Goal: Information Seeking & Learning: Check status

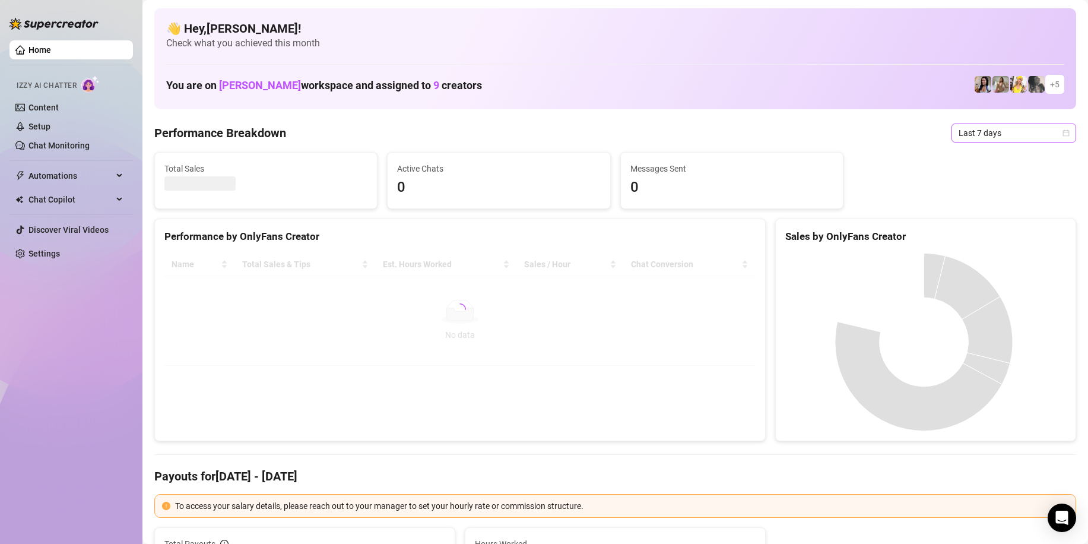
click at [1006, 134] on span "Last 7 days" at bounding box center [1013, 133] width 110 height 18
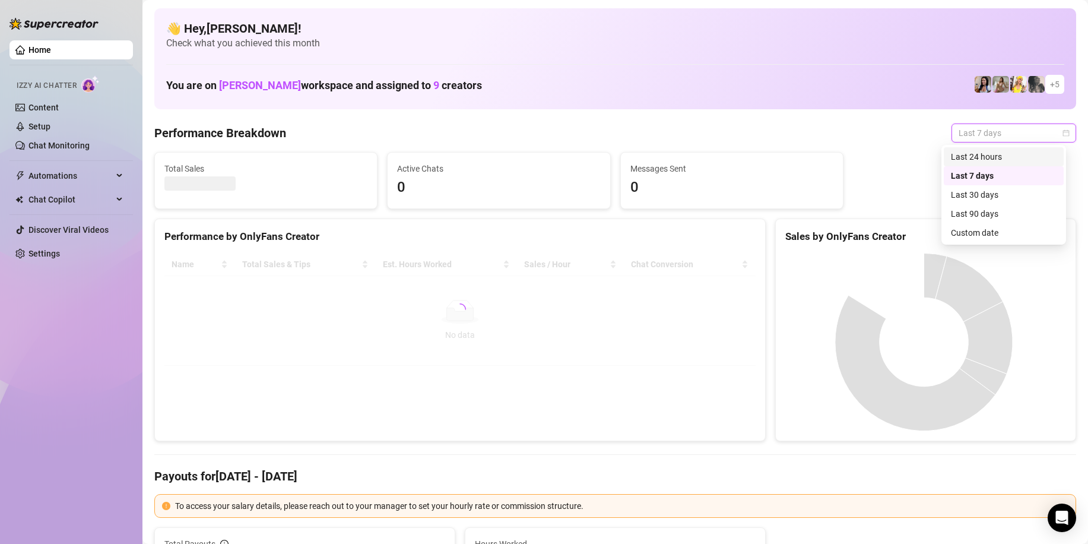
click at [977, 156] on div "Last 24 hours" at bounding box center [1004, 156] width 106 height 13
click at [791, 140] on div "Performance Breakdown Last 24 hours Last 24 hours" at bounding box center [615, 132] width 922 height 19
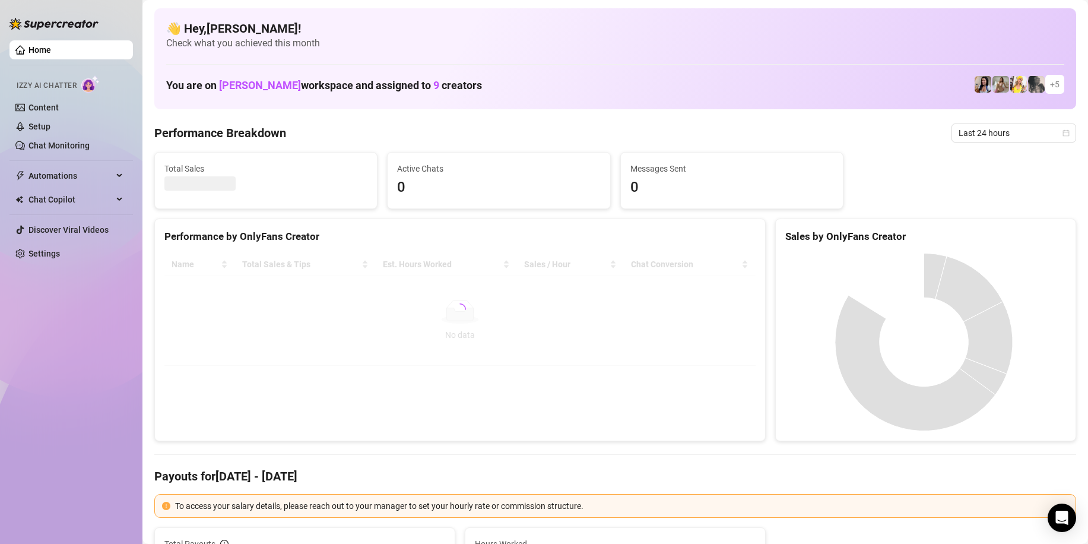
click at [791, 139] on div "Performance Breakdown Last 24 hours" at bounding box center [615, 132] width 922 height 19
click at [960, 132] on span "Last 24 hours" at bounding box center [1013, 133] width 110 height 18
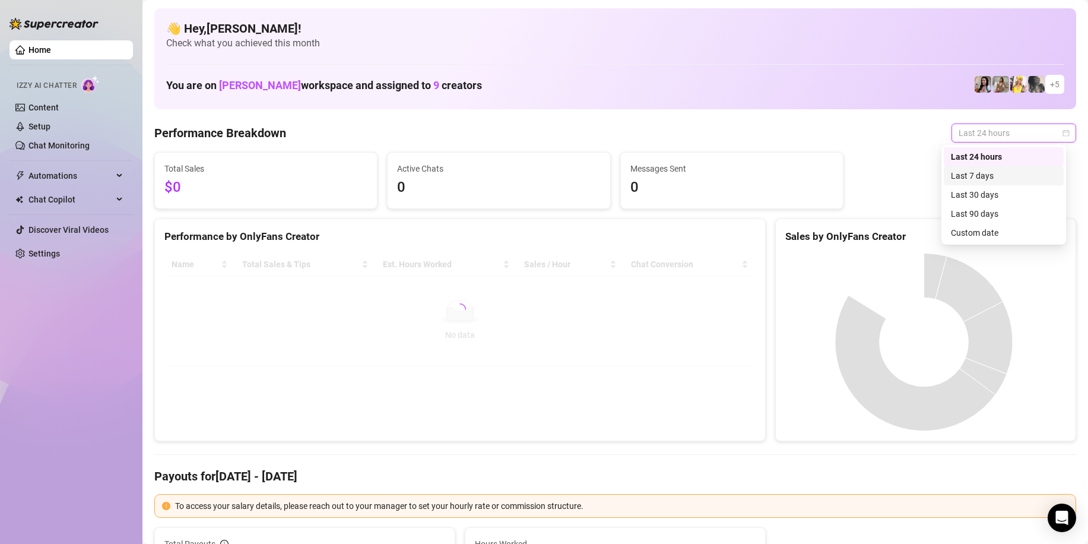
click at [961, 173] on div "Last 7 days" at bounding box center [1004, 175] width 106 height 13
click at [984, 134] on span "Last 7 days" at bounding box center [1013, 133] width 110 height 18
click at [975, 152] on div "Last 24 hours" at bounding box center [1004, 156] width 106 height 13
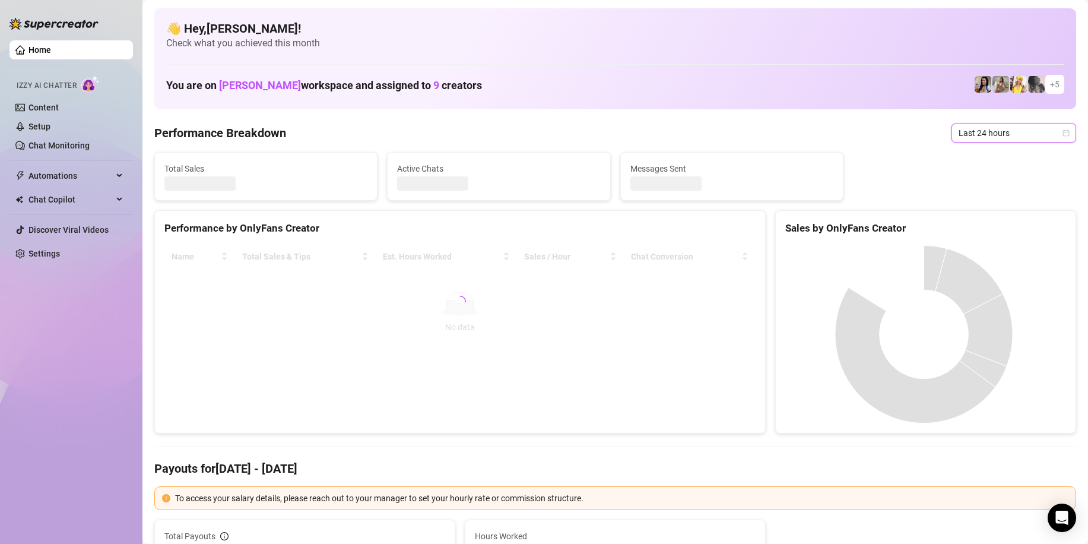
click at [811, 129] on div "Performance Breakdown Last 24 hours Last 24 hours" at bounding box center [615, 132] width 922 height 19
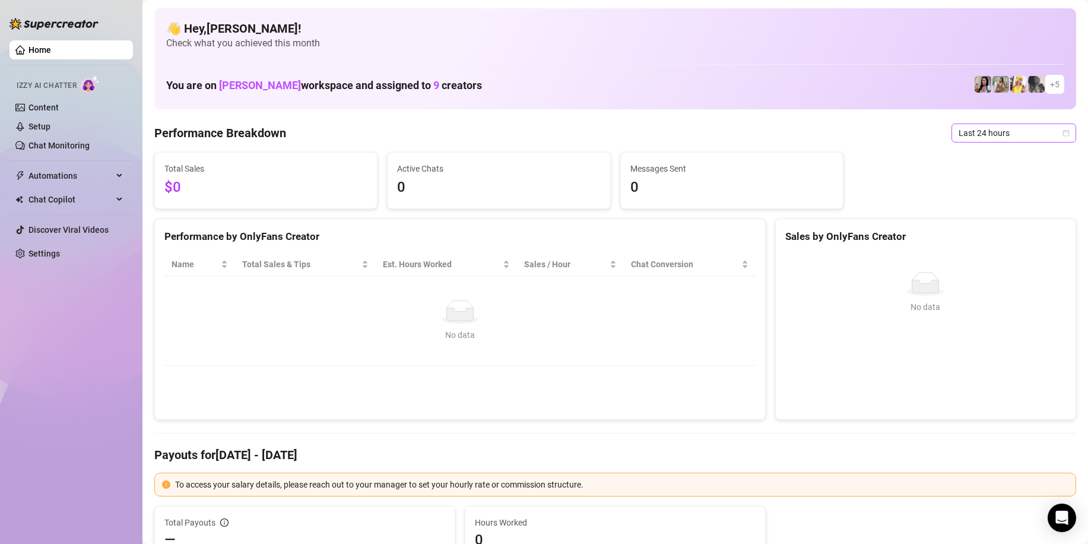
click at [979, 135] on span "Last 24 hours" at bounding box center [1013, 133] width 110 height 18
click at [966, 172] on div "Last 7 days" at bounding box center [1004, 175] width 106 height 13
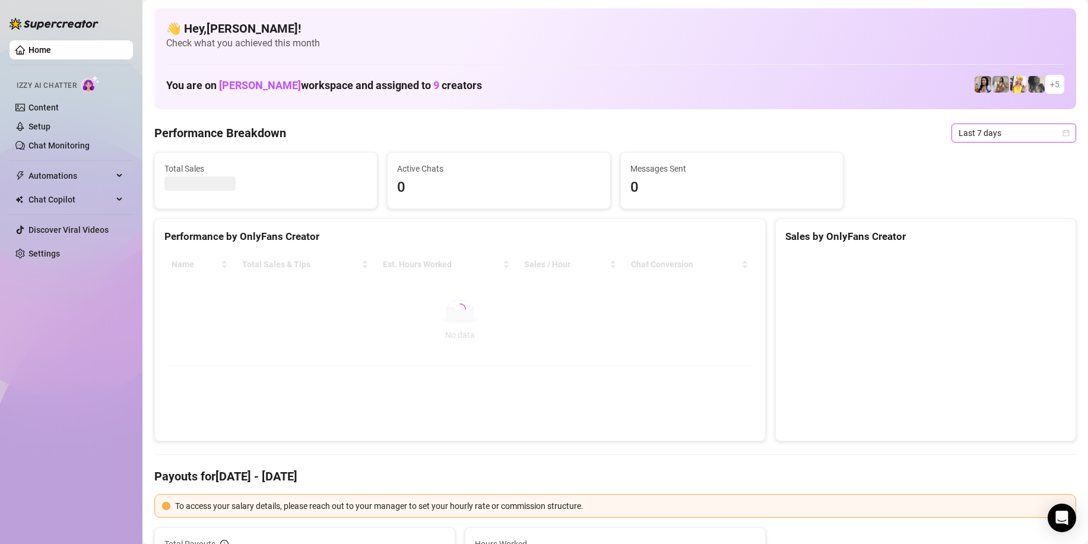
click at [986, 139] on span "Last 7 days" at bounding box center [1013, 133] width 110 height 18
click at [975, 157] on div "Last 24 hours" at bounding box center [1004, 156] width 106 height 13
click at [792, 136] on div "Performance Breakdown Last 24 hours Last 24 hours" at bounding box center [615, 132] width 922 height 19
click at [970, 137] on span "Last 24 hours" at bounding box center [1013, 133] width 110 height 18
click at [965, 173] on div "Last 7 days" at bounding box center [1004, 175] width 106 height 13
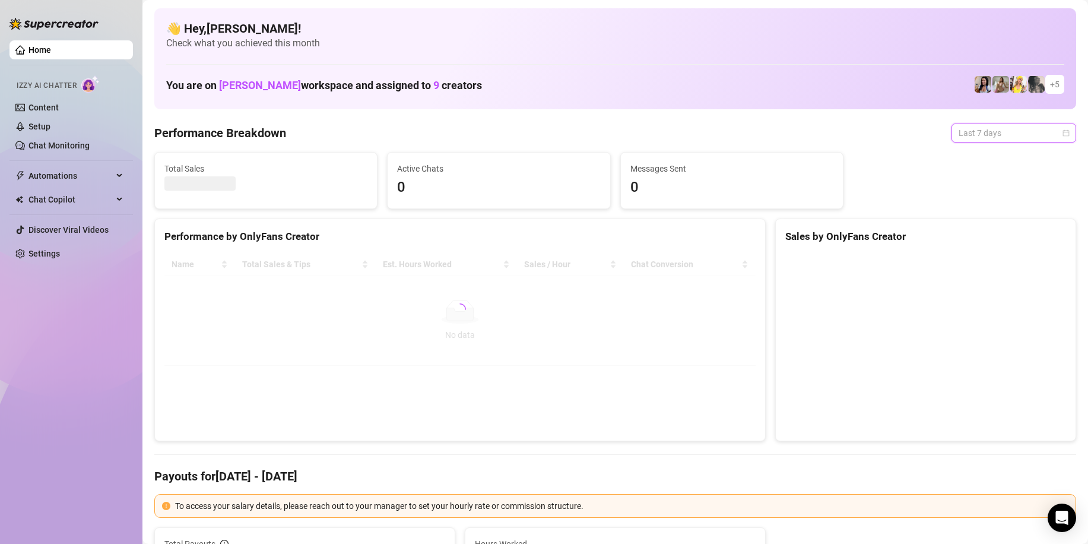
click at [988, 134] on span "Last 7 days" at bounding box center [1013, 133] width 110 height 18
click at [968, 157] on div "Last 24 hours" at bounding box center [1004, 156] width 106 height 13
